Goal: Transaction & Acquisition: Book appointment/travel/reservation

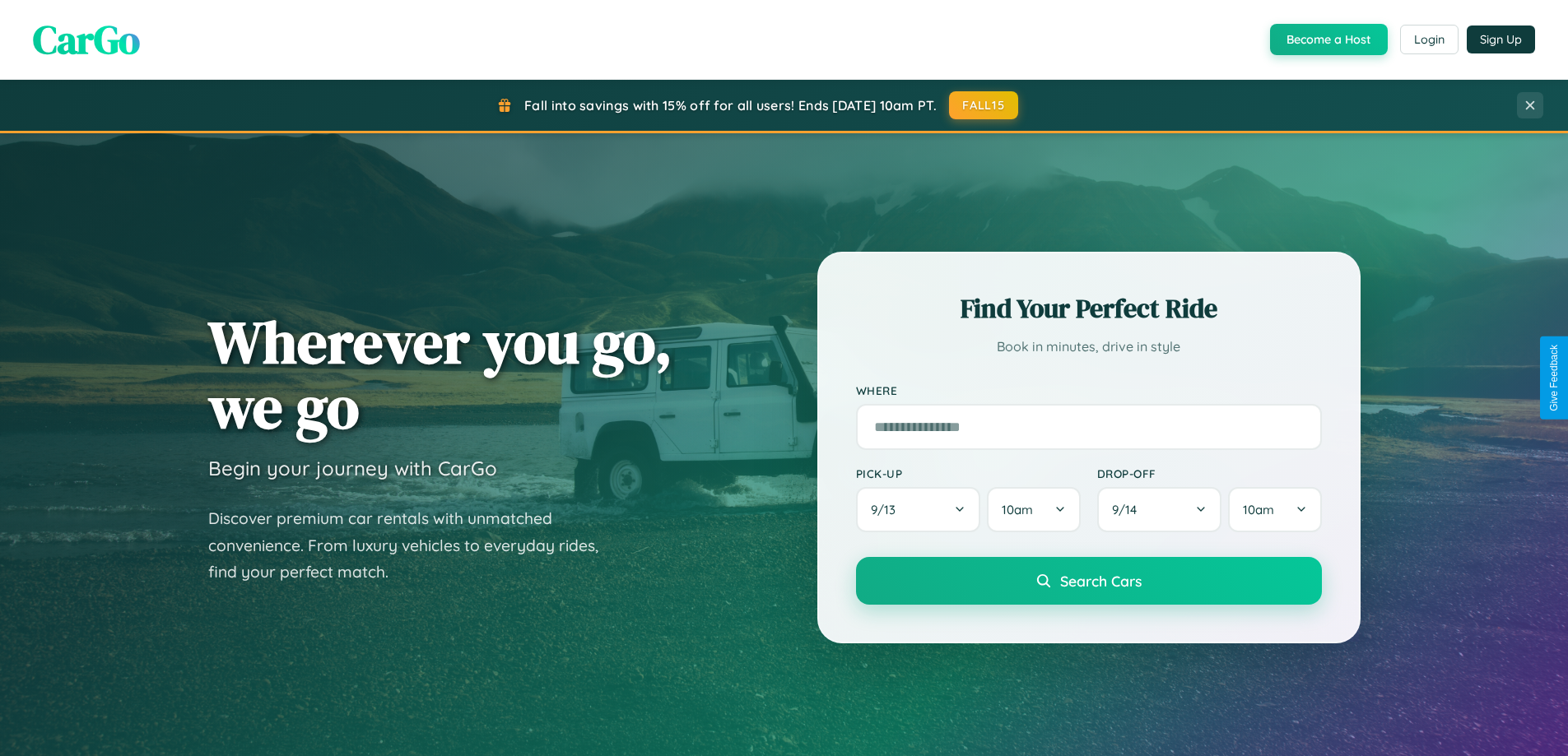
scroll to position [3166, 0]
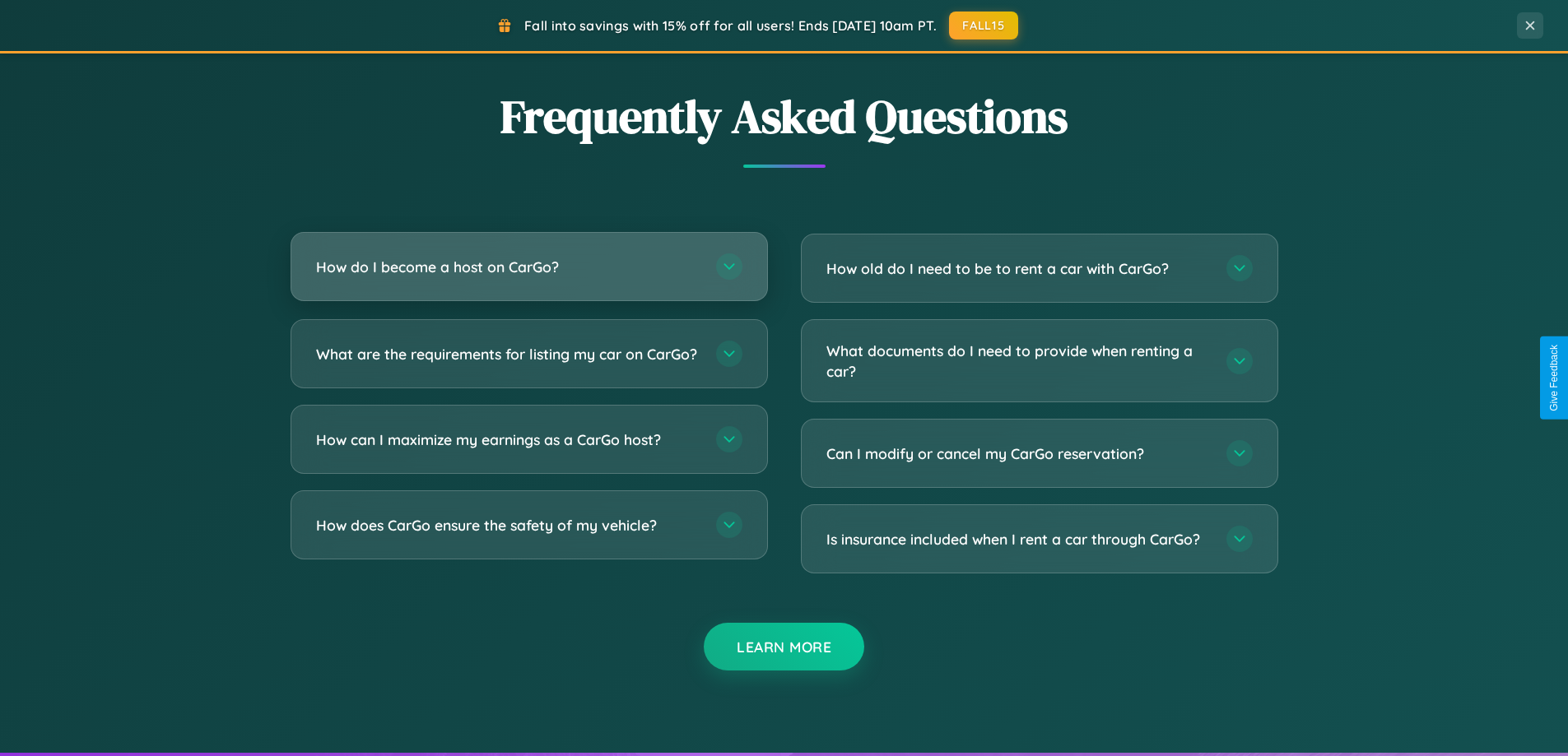
click at [528, 268] on h3 "How do I become a host on CarGo?" at bounding box center [507, 266] width 384 height 20
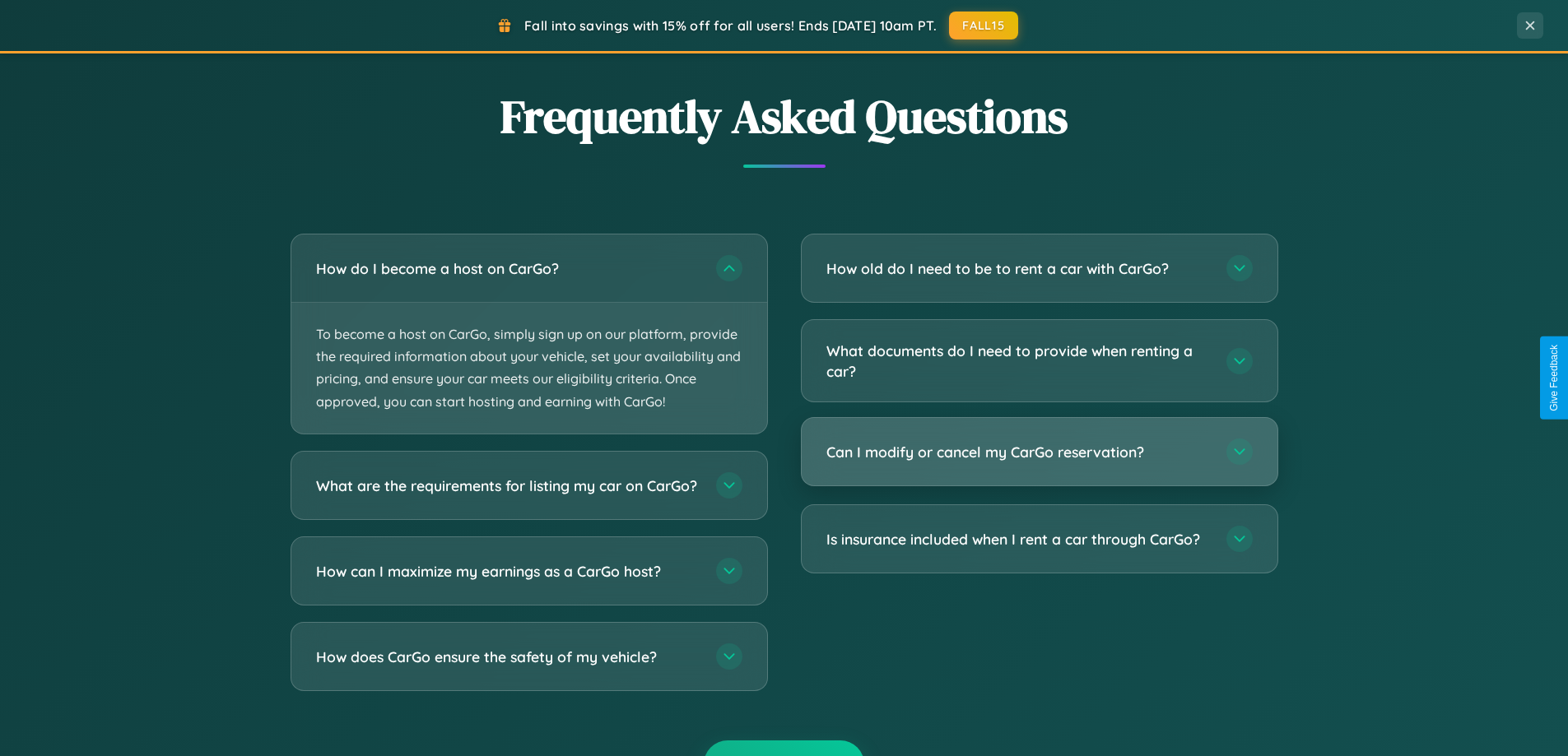
click at [1039, 453] on h3 "Can I modify or cancel my CarGo reservation?" at bounding box center [1018, 451] width 384 height 20
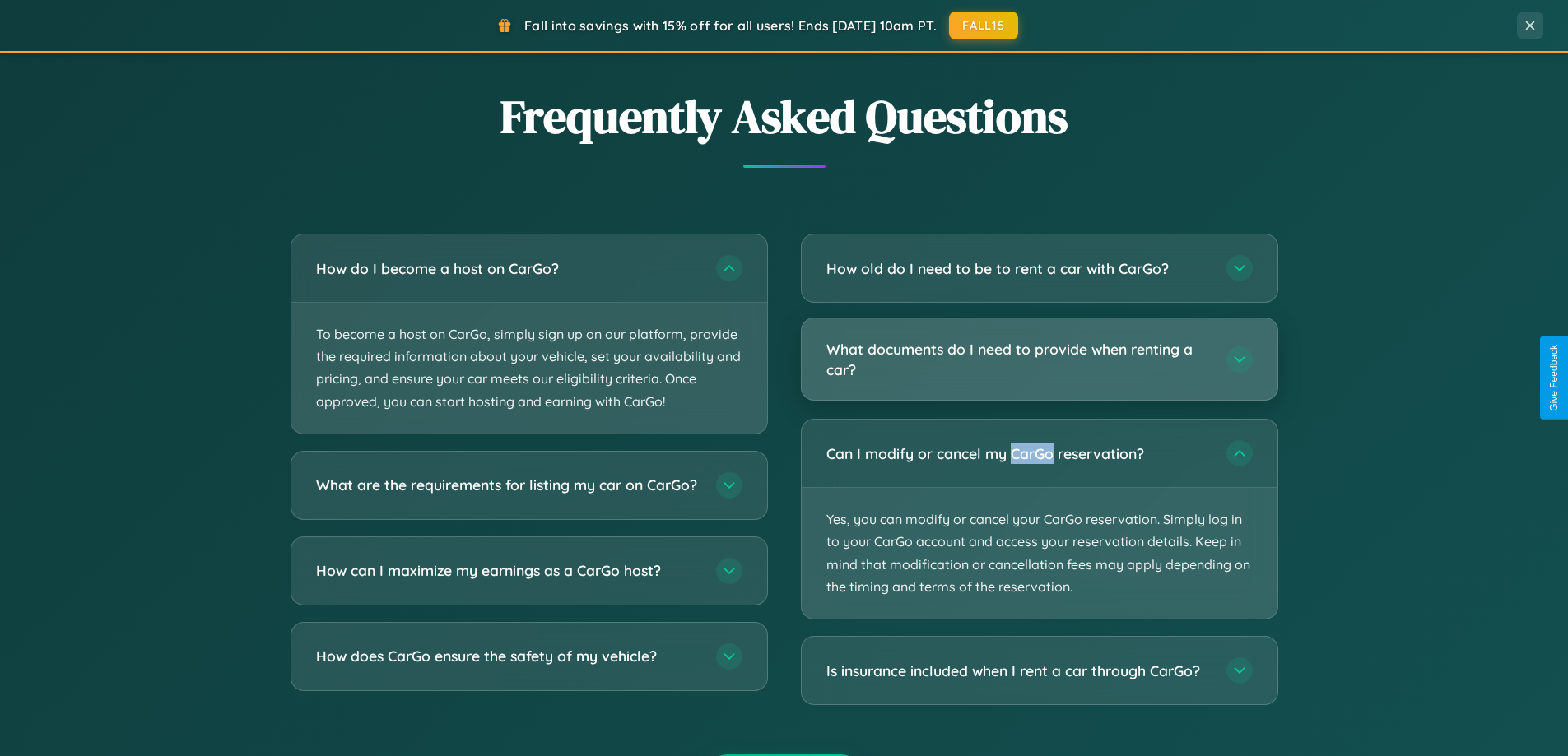
click at [1039, 360] on h3 "What documents do I need to provide when renting a car?" at bounding box center [1018, 359] width 384 height 41
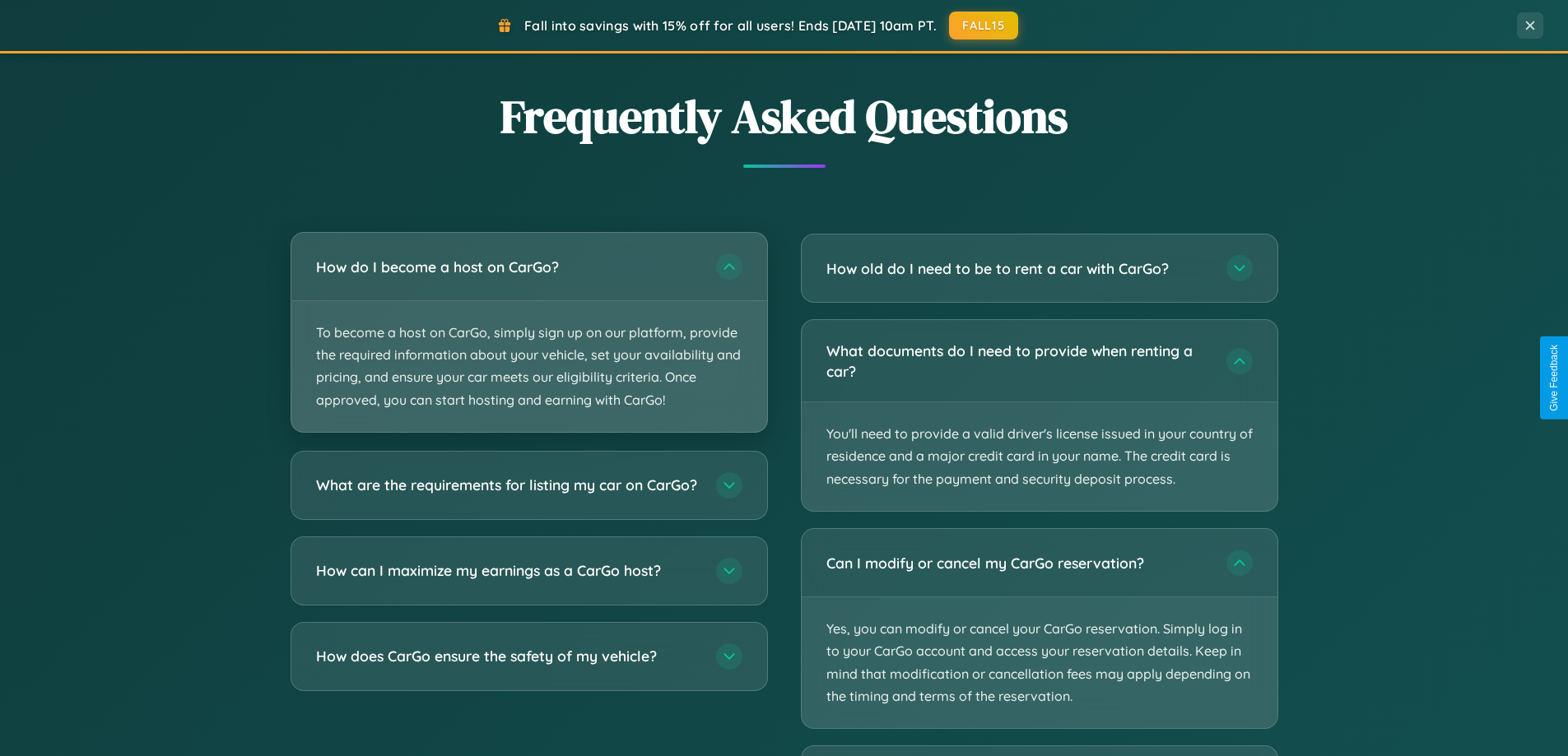
click at [528, 333] on p "To become a host on CarGo, simply sign up on our platform, provide the required…" at bounding box center [529, 366] width 476 height 131
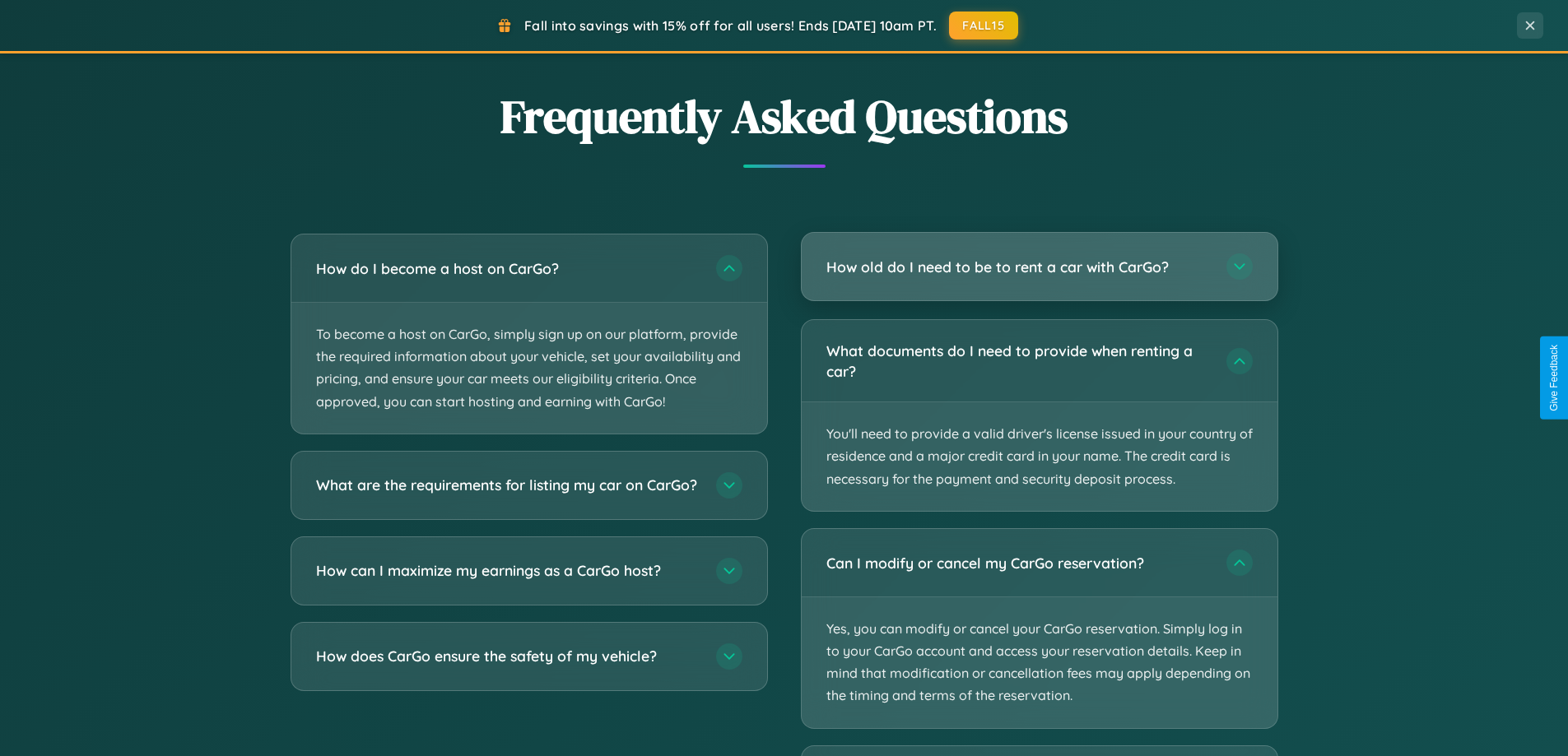
click at [1039, 267] on h3 "How old do I need to be to rent a car with CarGo?" at bounding box center [1018, 266] width 384 height 20
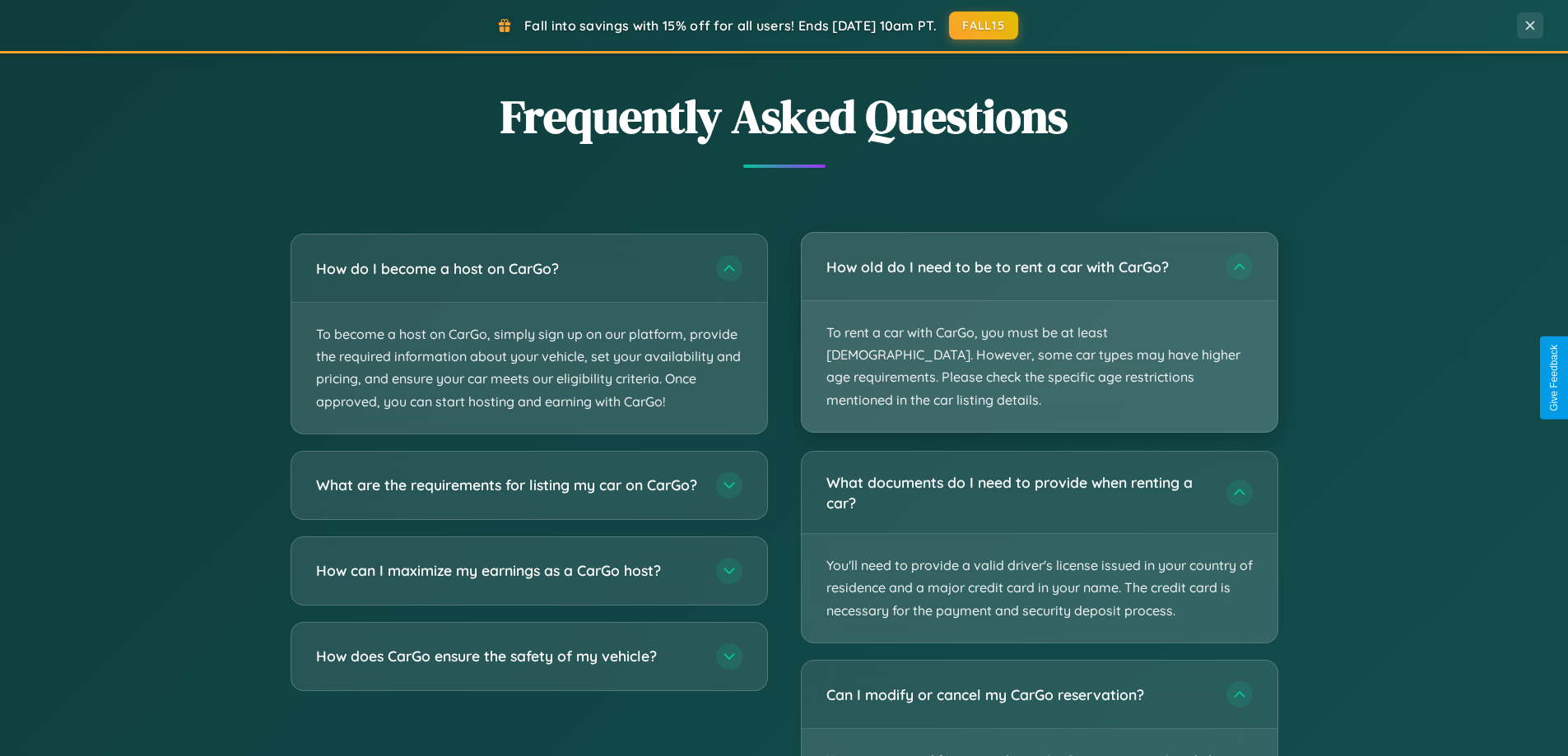
click at [1039, 321] on p "To rent a car with CarGo, you must be at least [DEMOGRAPHIC_DATA]. However, som…" at bounding box center [1040, 366] width 476 height 131
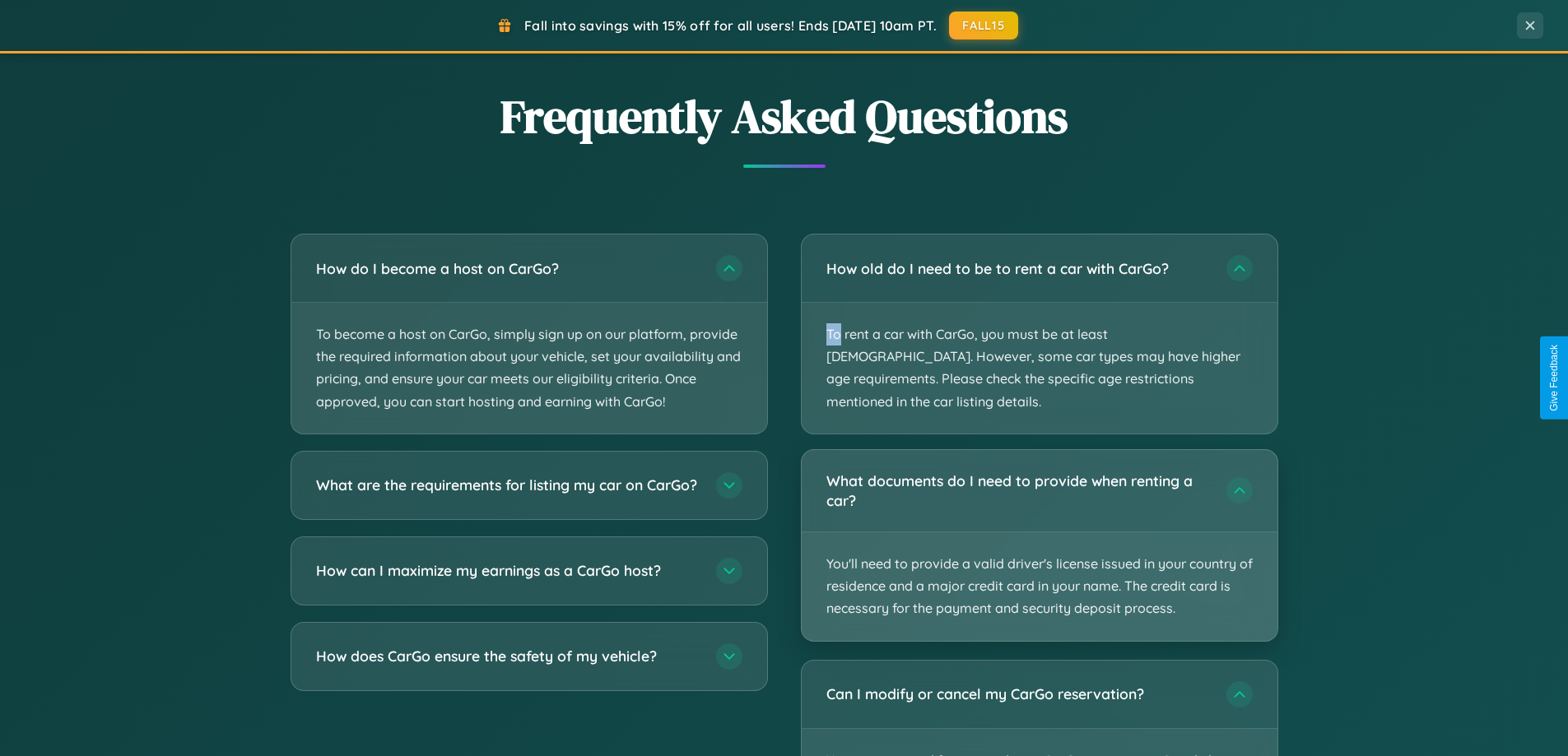
click at [1039, 532] on p "You'll need to provide a valid driver's license issued in your country of resid…" at bounding box center [1040, 586] width 476 height 109
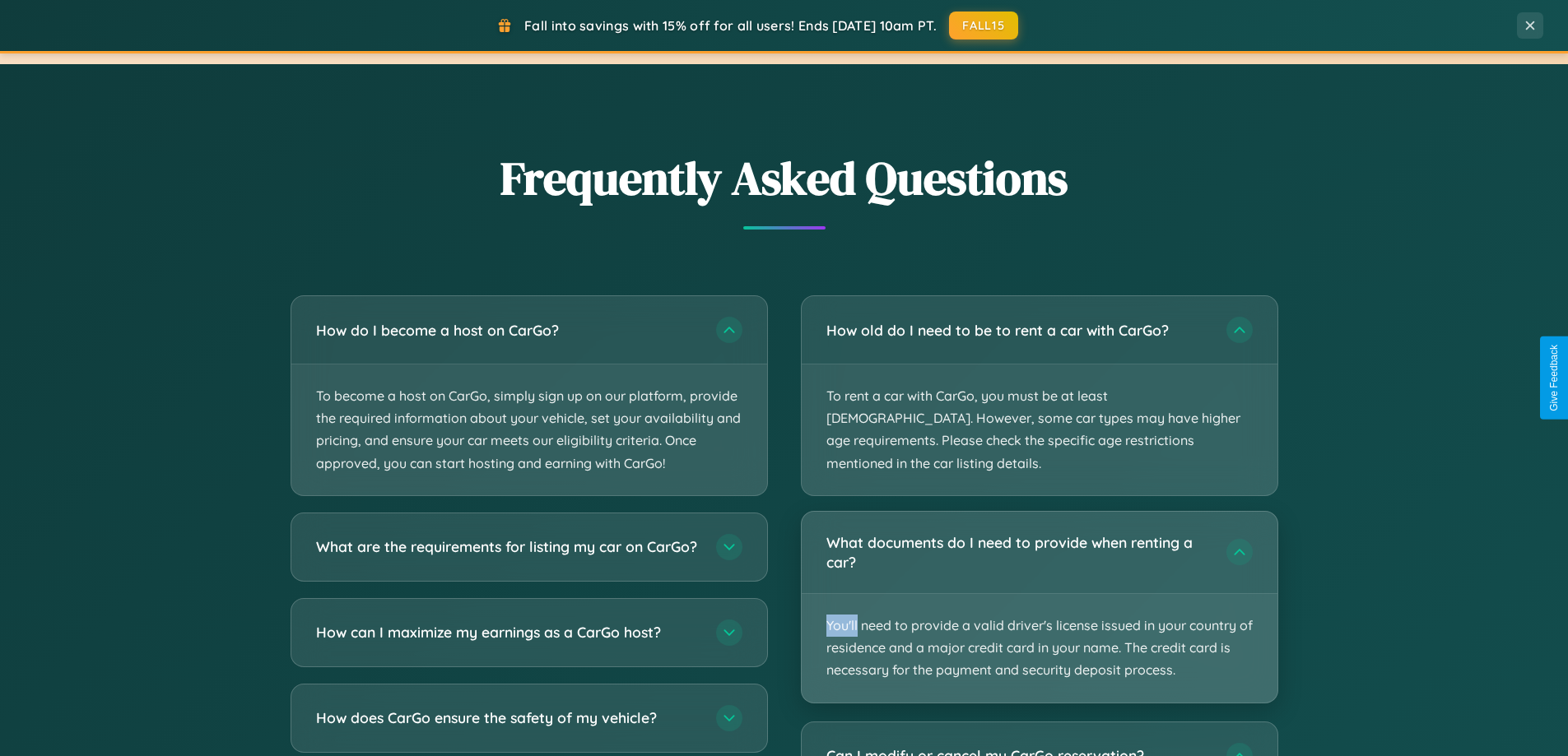
scroll to position [3037, 0]
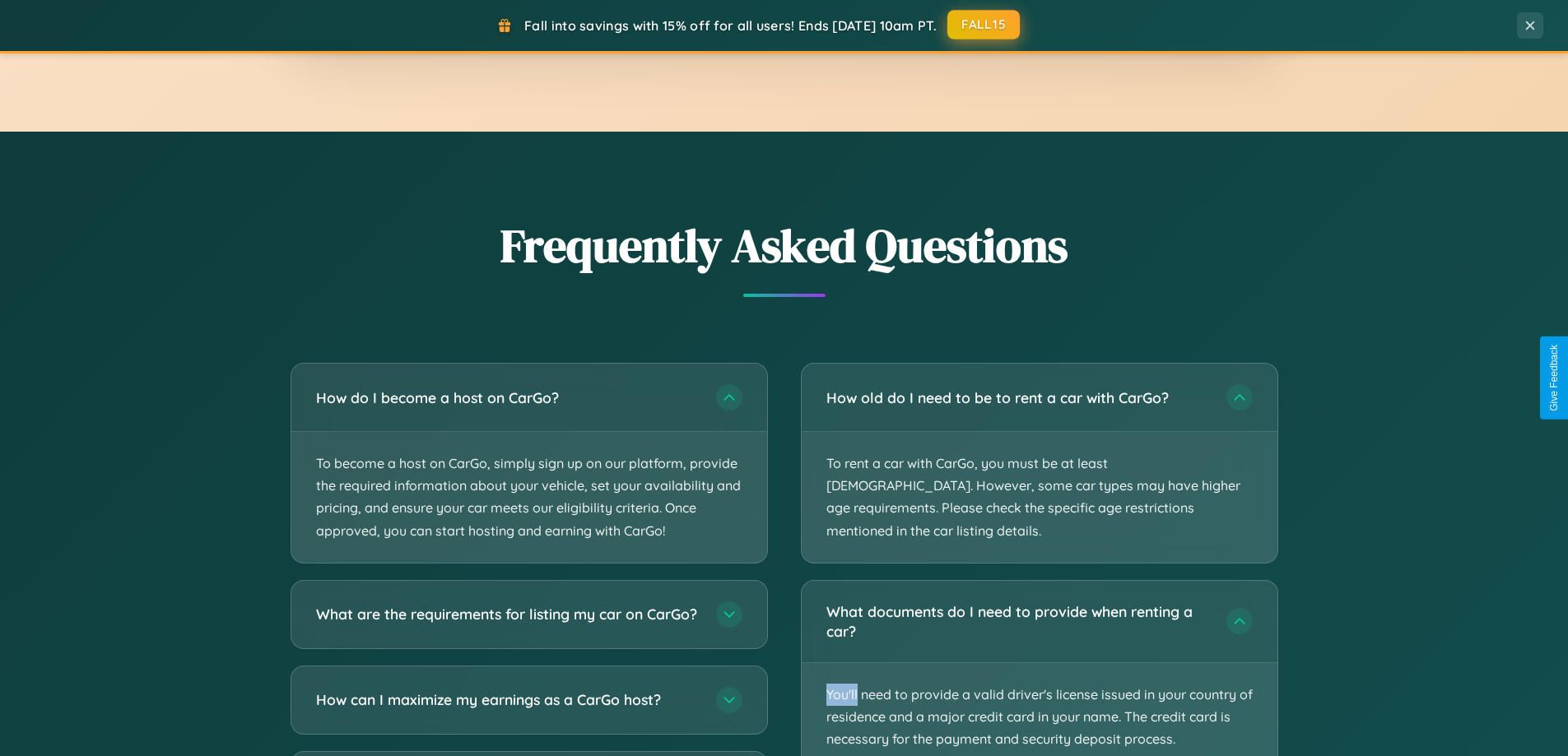
click at [984, 24] on button "FALL15" at bounding box center [984, 24] width 73 height 30
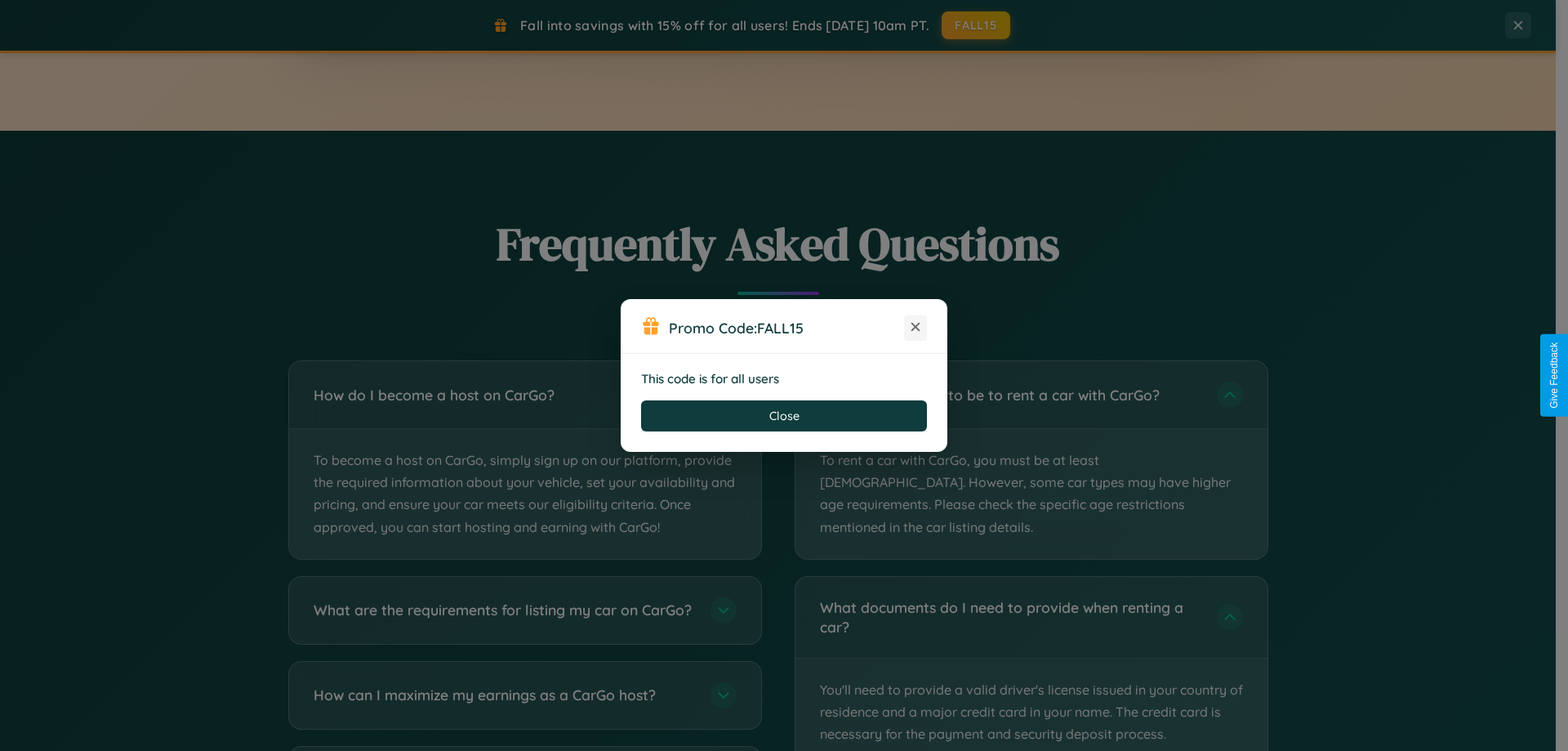
click at [916, 328] on icon at bounding box center [916, 327] width 16 height 16
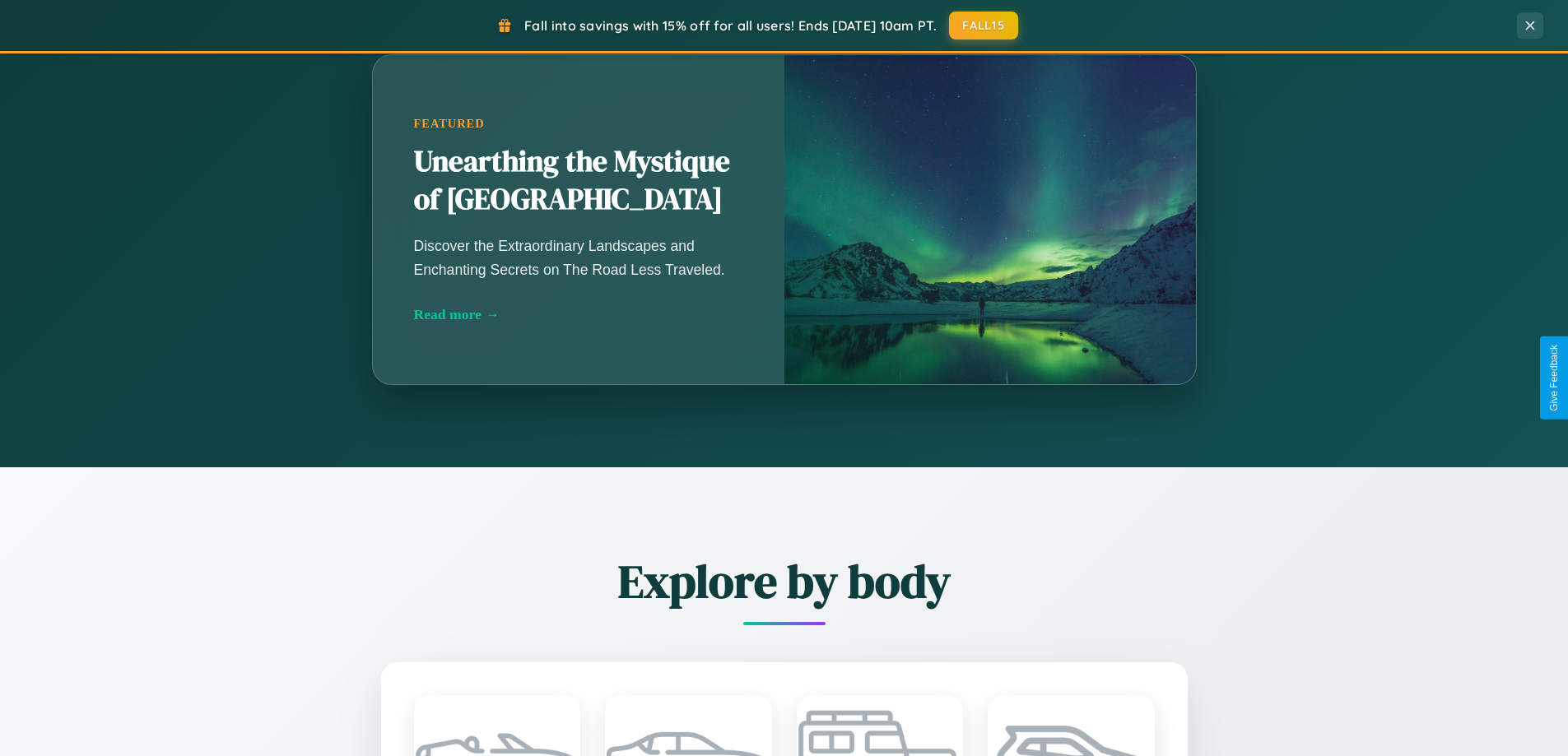
scroll to position [1132, 0]
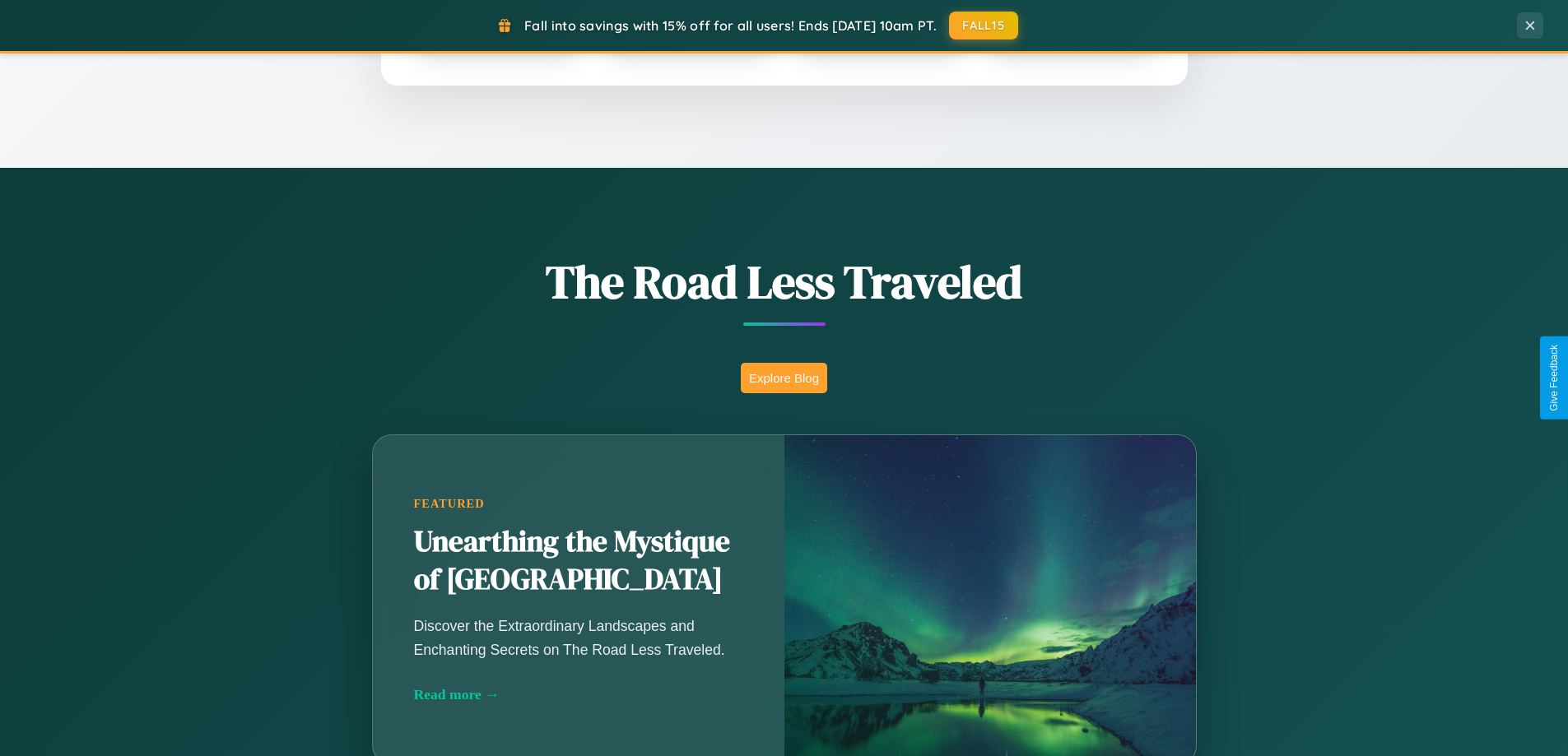
click at [784, 378] on button "Explore Blog" at bounding box center [784, 378] width 86 height 30
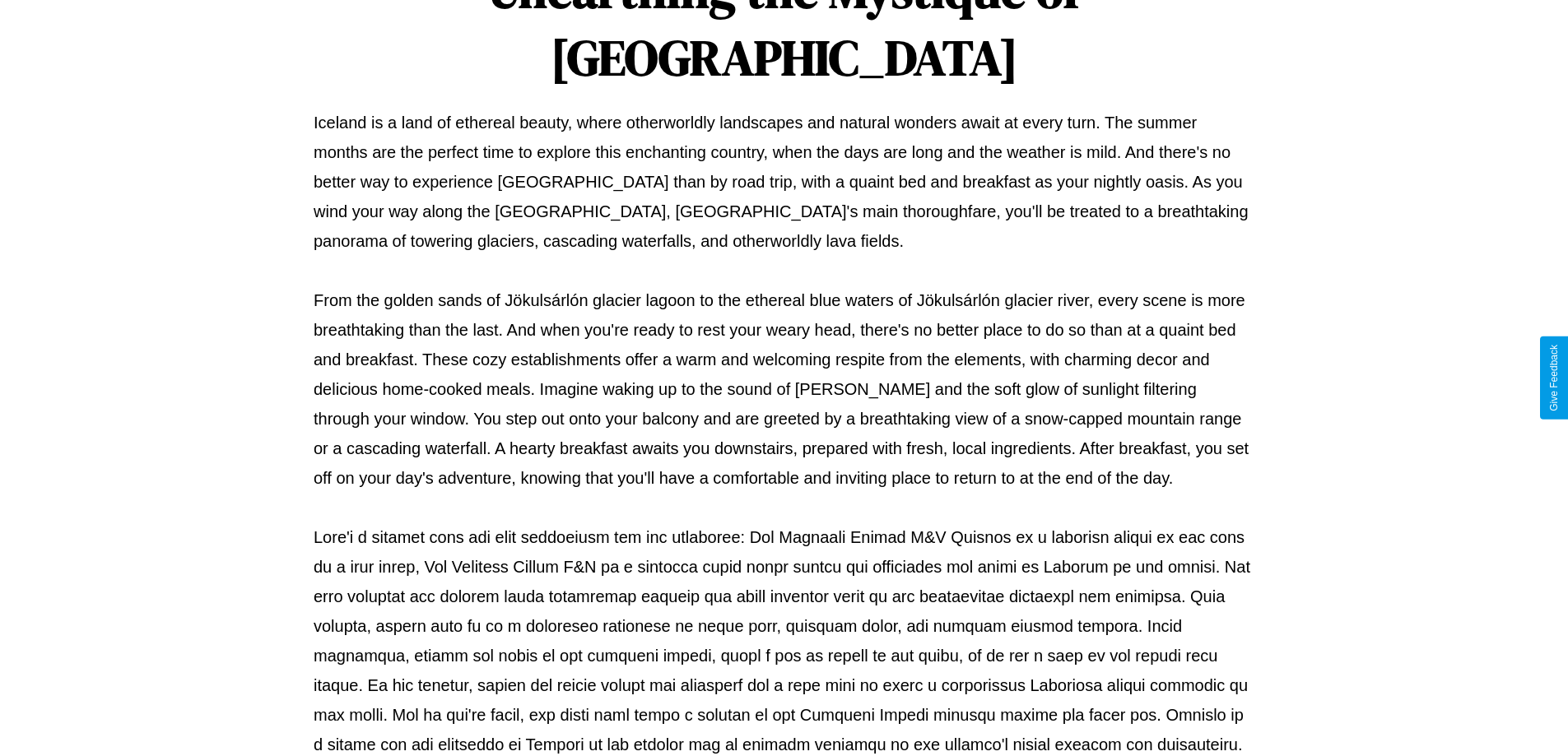
scroll to position [532, 0]
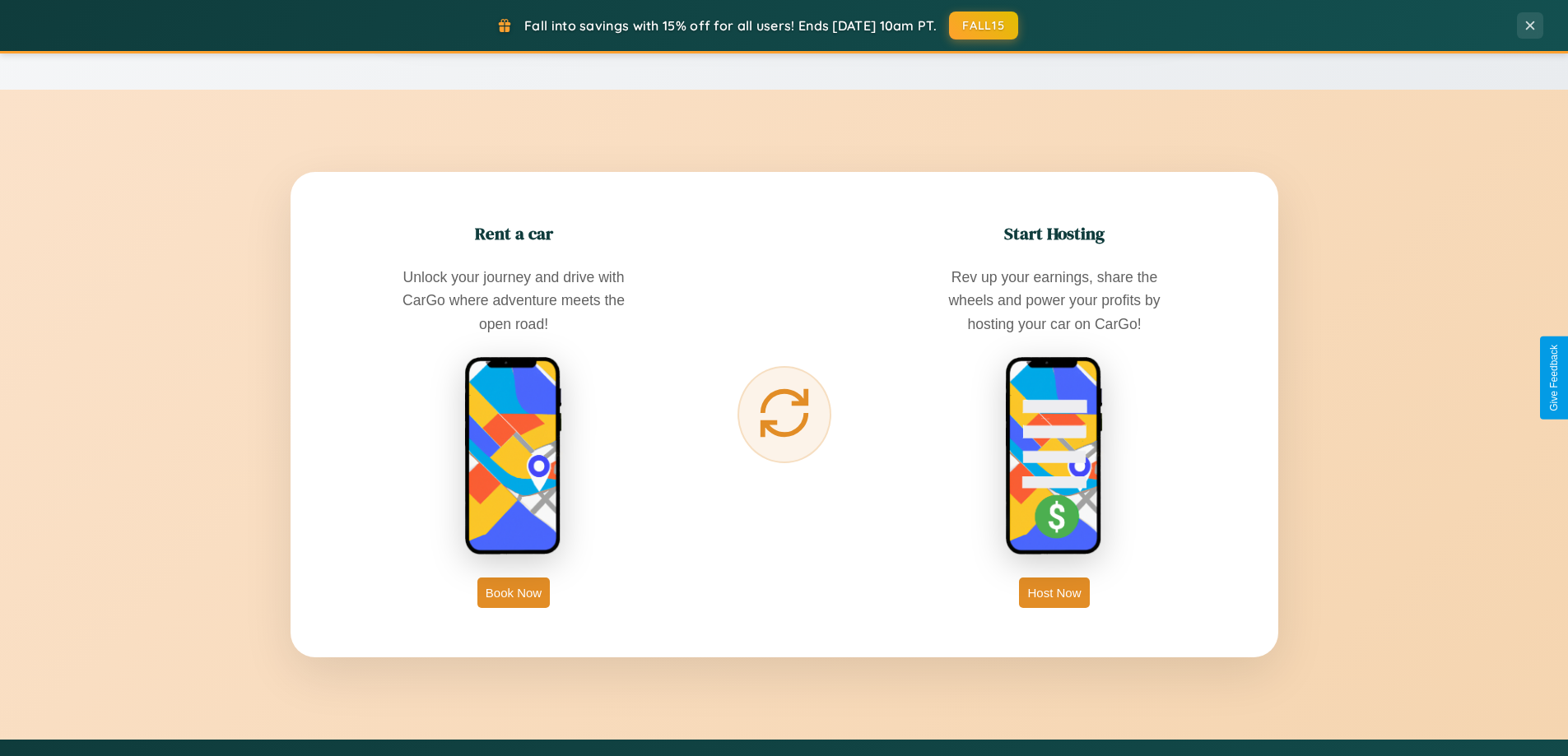
scroll to position [2643, 0]
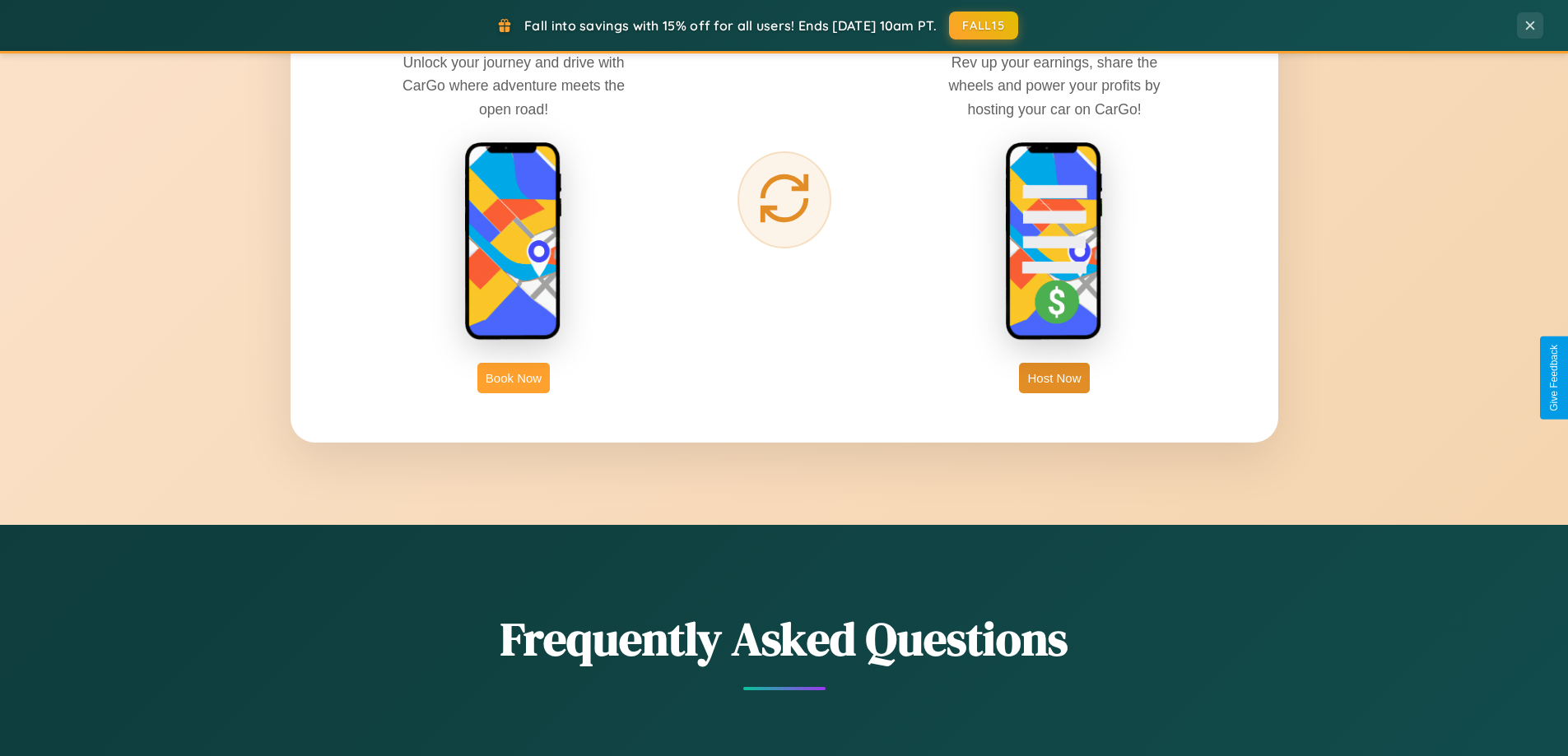
click at [514, 378] on button "Book Now" at bounding box center [514, 378] width 73 height 30
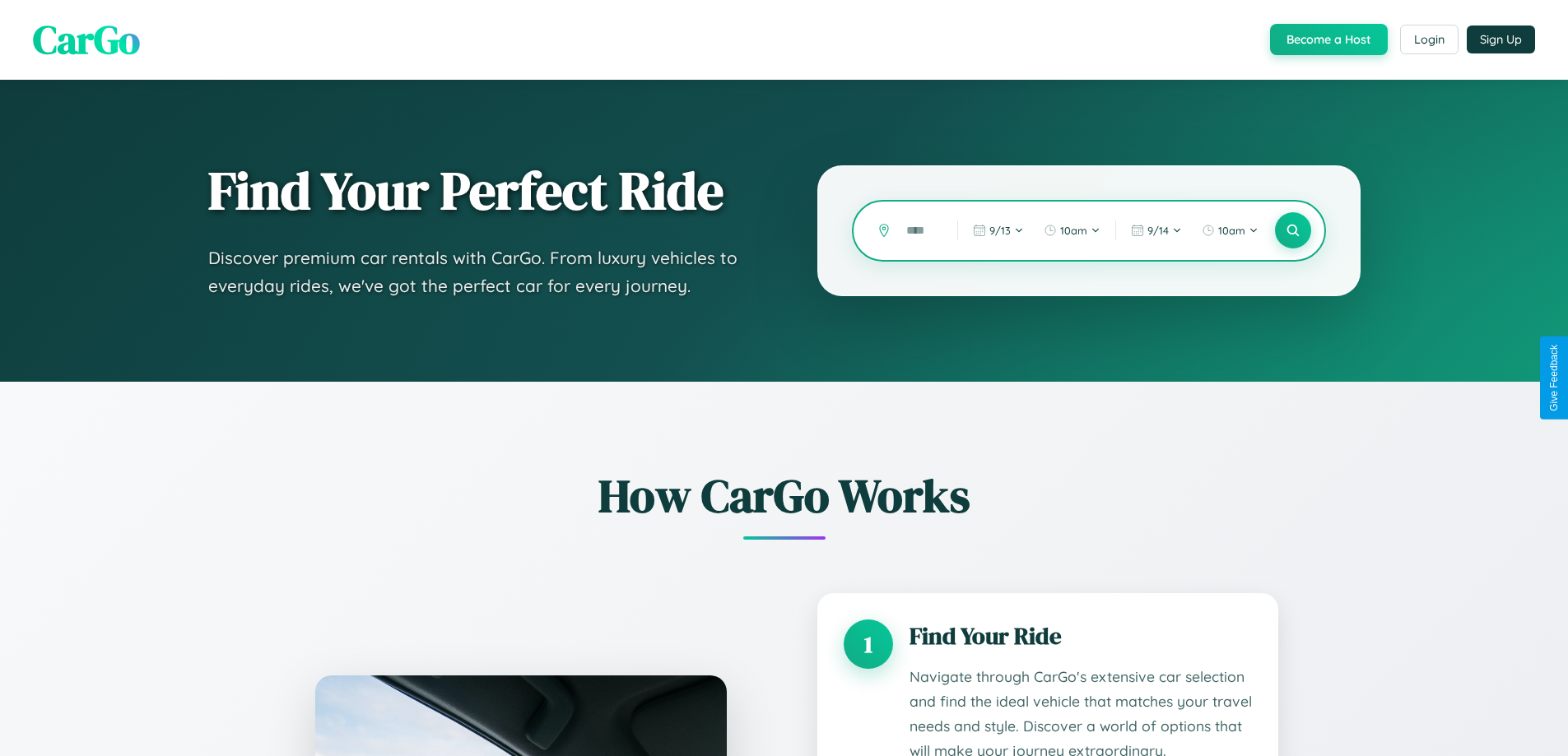
click at [919, 230] on input "text" at bounding box center [919, 231] width 43 height 29
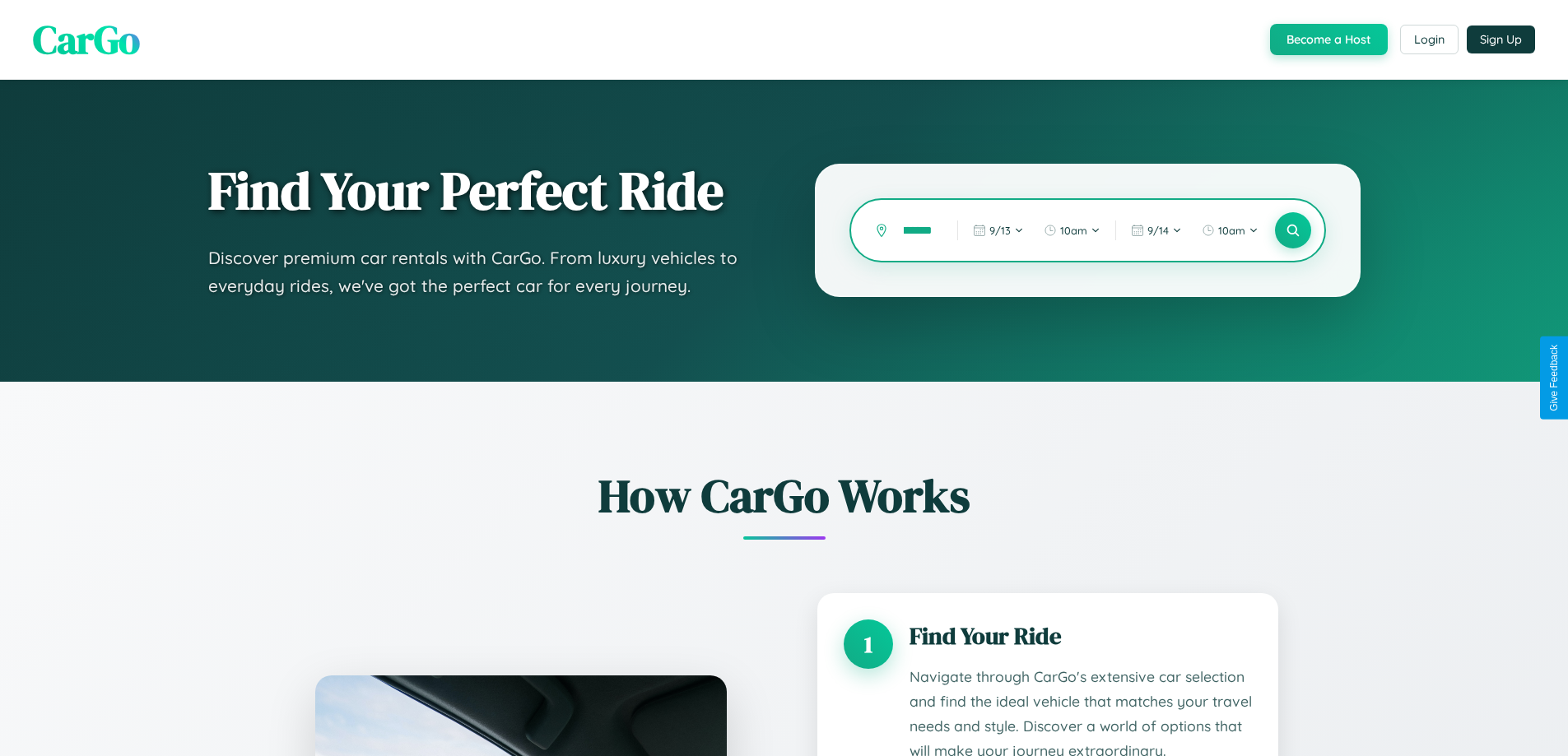
scroll to position [0, 38]
type input "**********"
click at [1292, 230] on icon at bounding box center [1292, 231] width 16 height 16
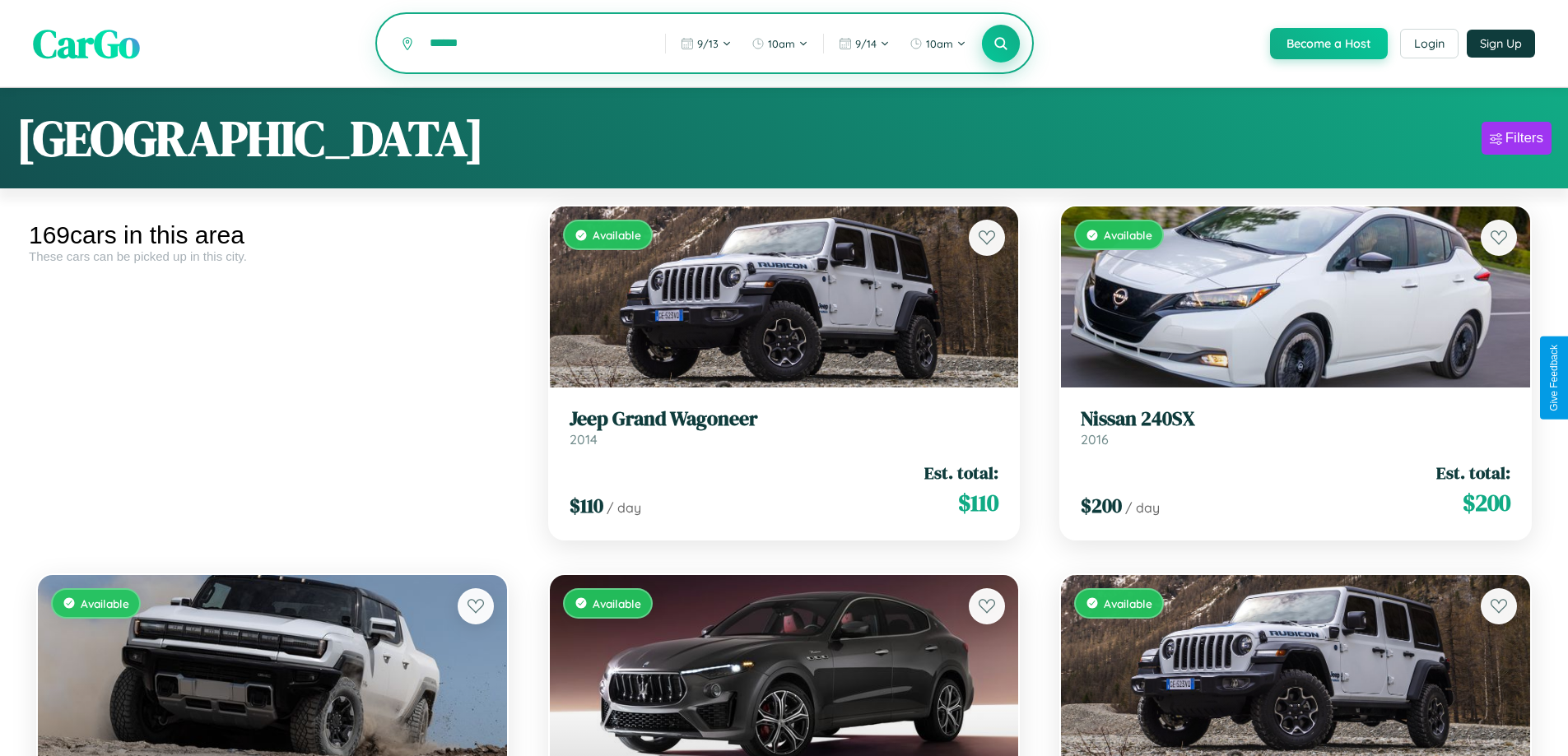
type input "******"
click at [1000, 45] on icon at bounding box center [1001, 43] width 16 height 16
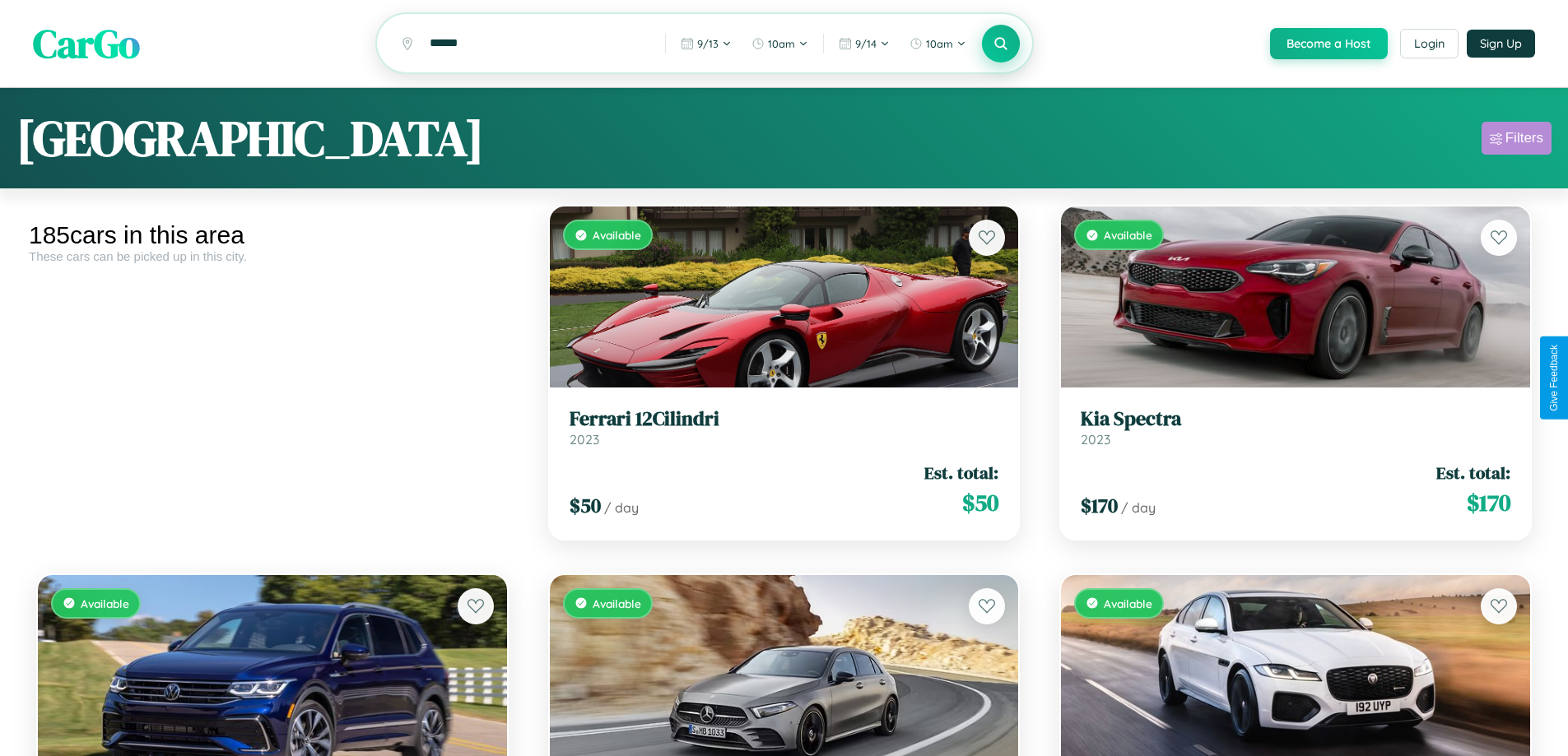
click at [1516, 141] on div "Filters" at bounding box center [1523, 138] width 38 height 16
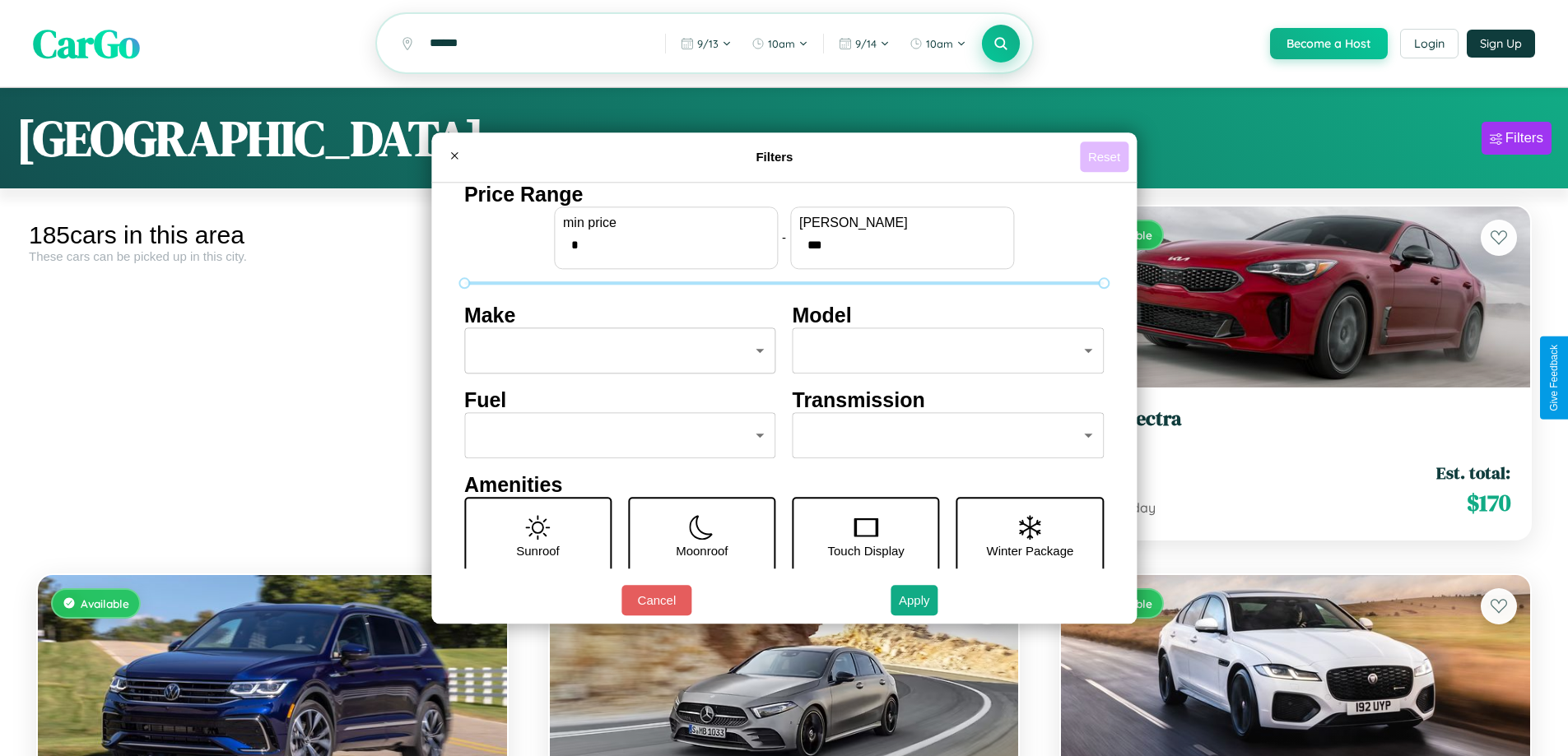
click at [1106, 156] on button "Reset" at bounding box center [1104, 156] width 49 height 30
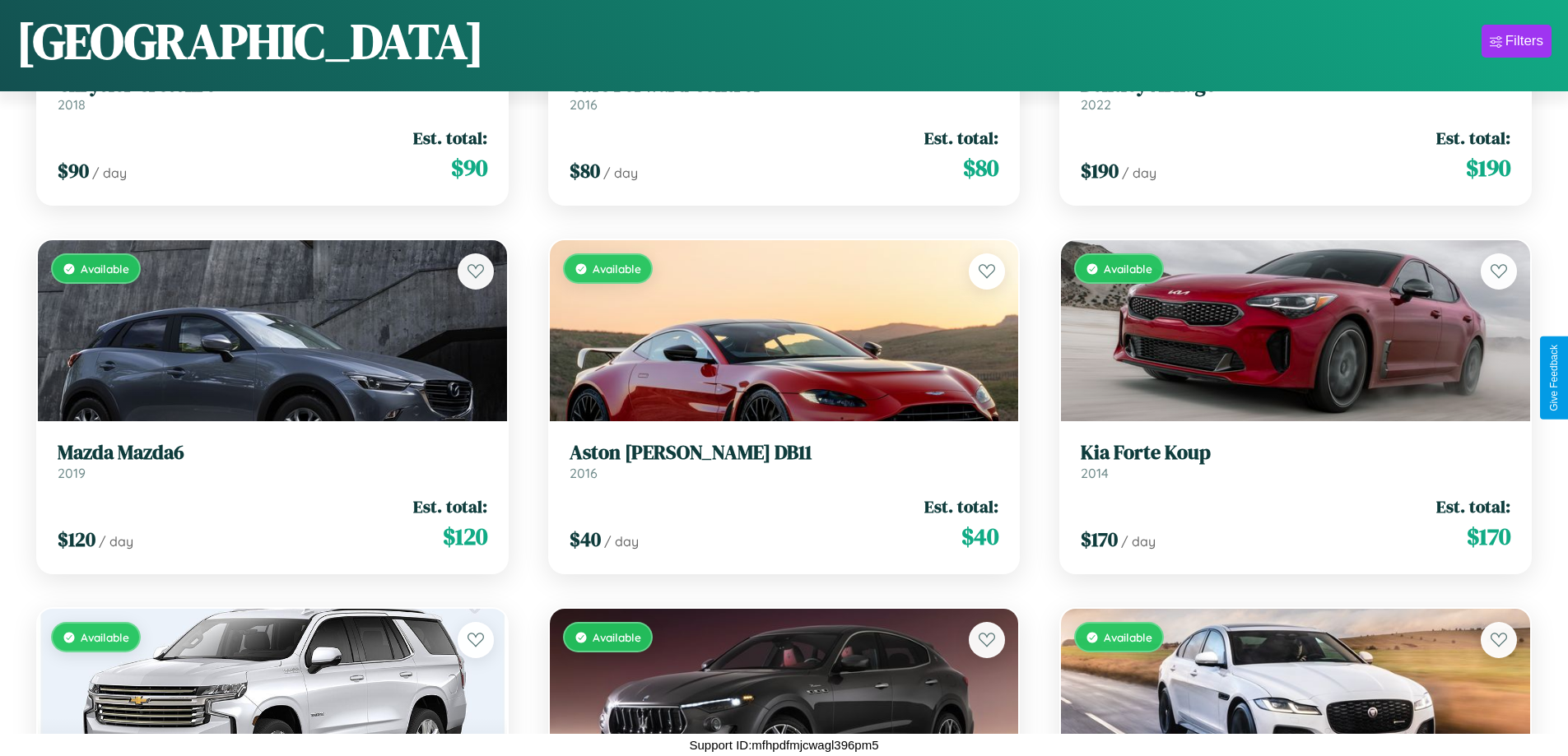
scroll to position [22228, 0]
